Goal: Task Accomplishment & Management: Use online tool/utility

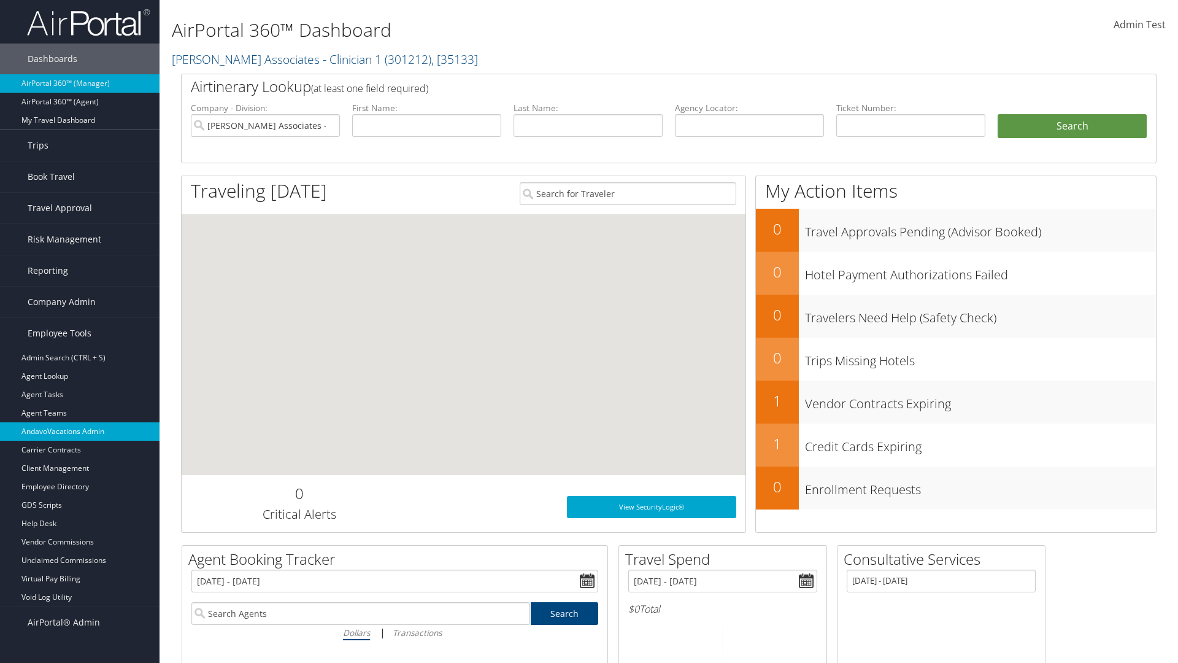
click at [80, 431] on link "AndavoVacations Admin" at bounding box center [80, 431] width 160 height 18
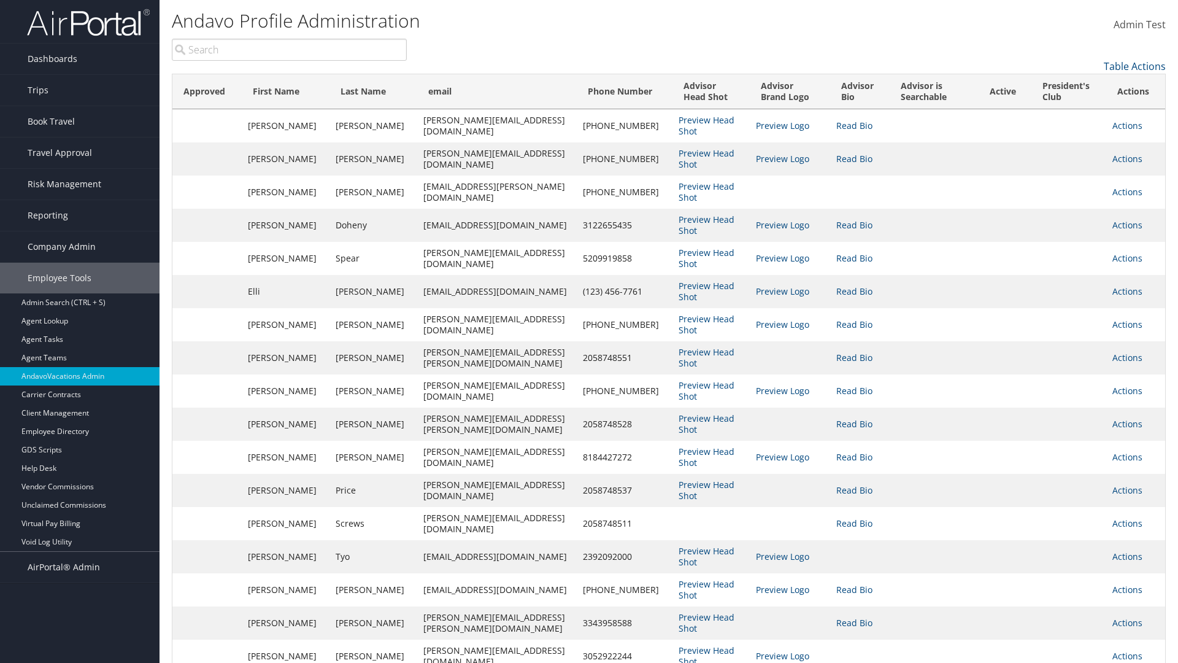
click at [289, 50] on input "search" at bounding box center [289, 50] width 235 height 22
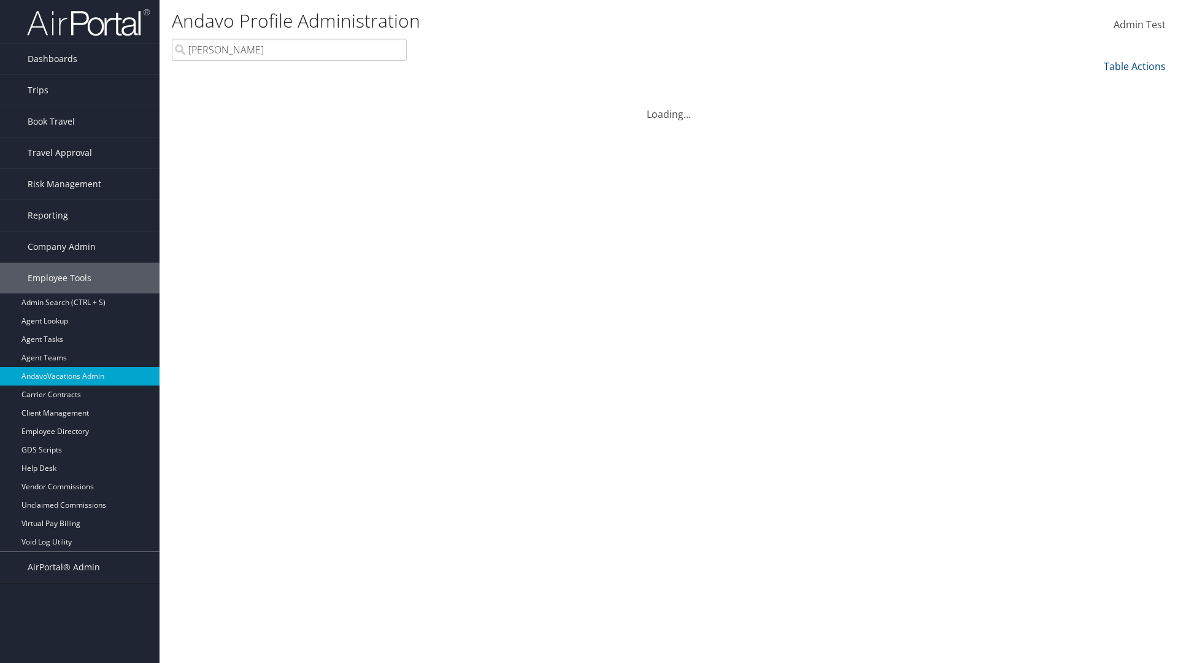
type input "[PERSON_NAME]"
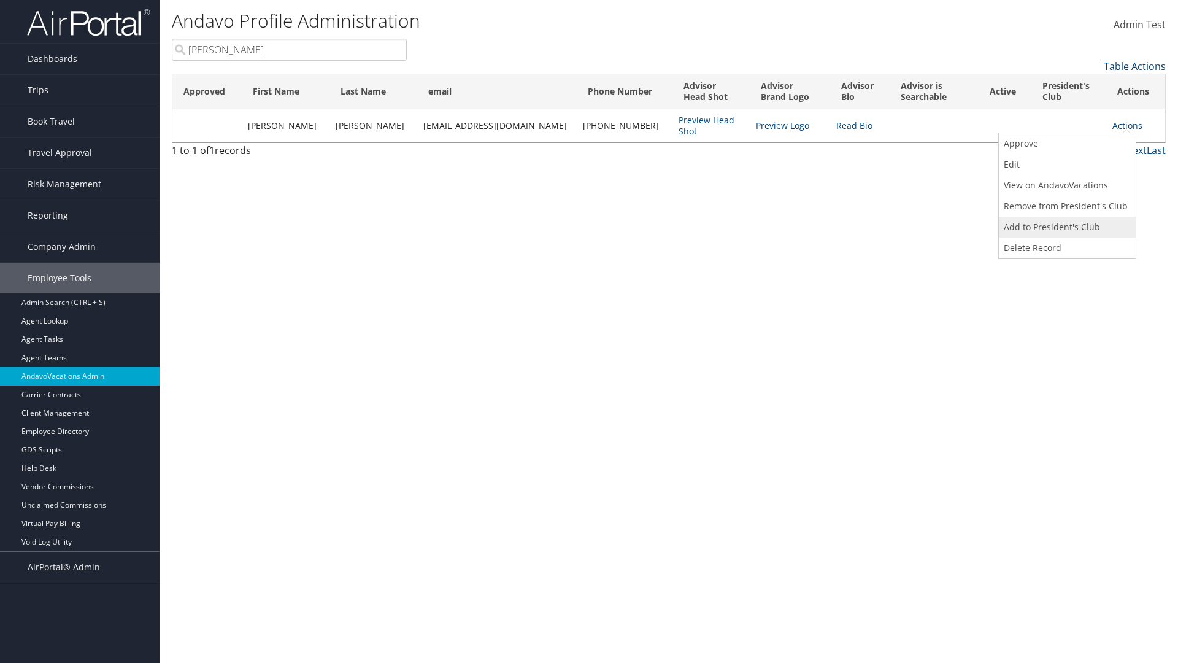
click at [1066, 227] on link "Add to President's Club" at bounding box center [1066, 227] width 134 height 21
